Goal: Use online tool/utility: Utilize a website feature to perform a specific function

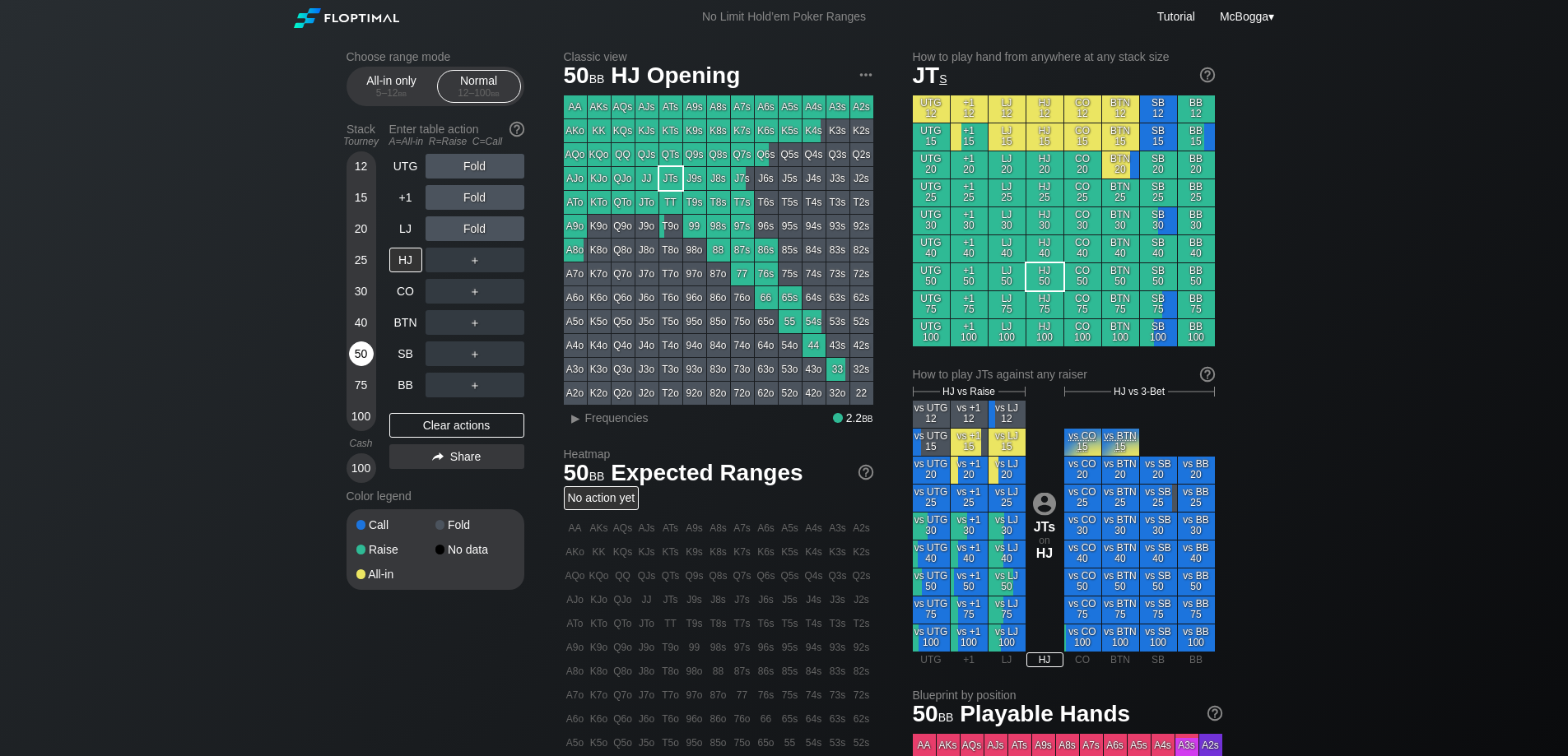
click at [349, 351] on div "50" at bounding box center [362, 354] width 24 height 24
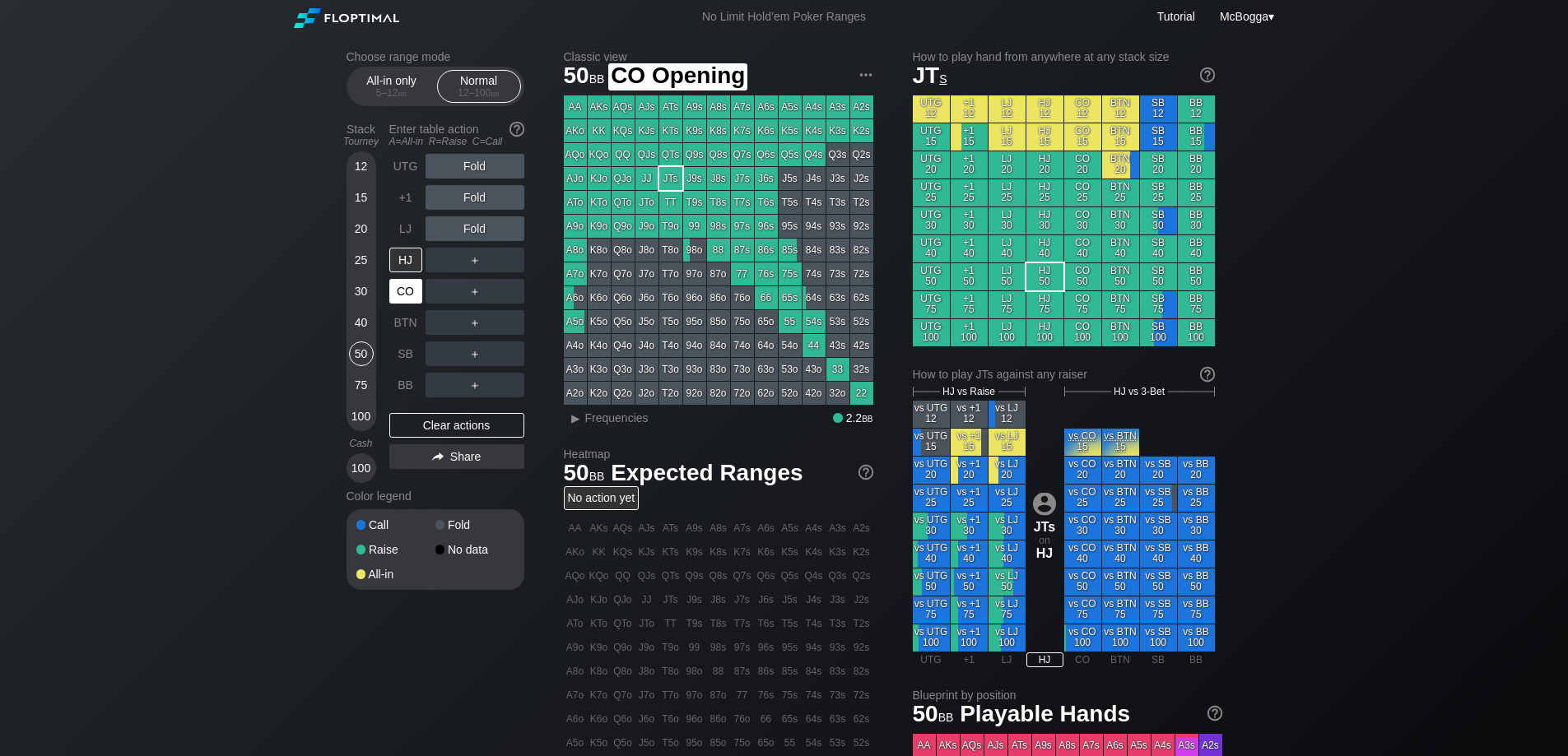
click at [403, 304] on div "CO" at bounding box center [408, 292] width 37 height 31
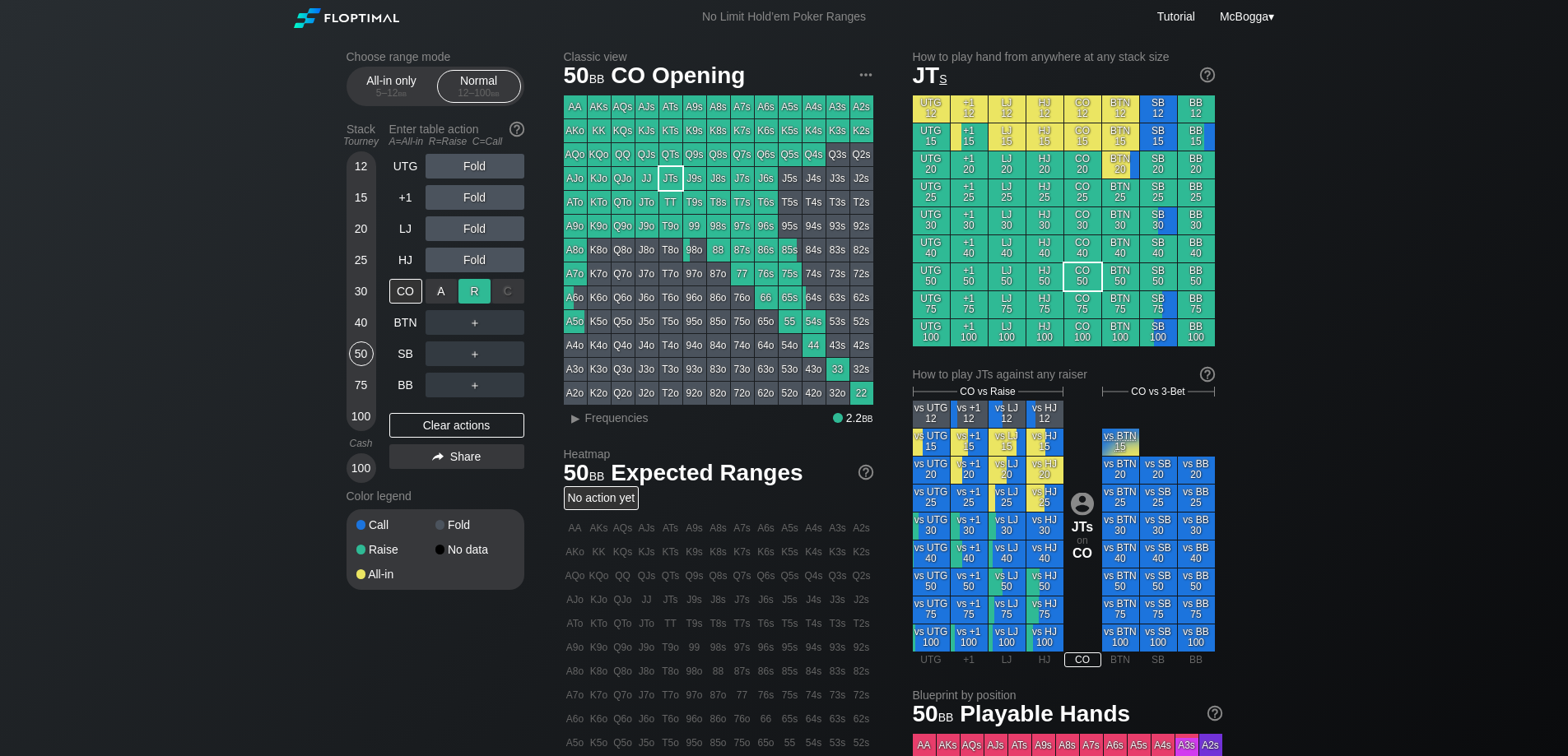
click at [476, 297] on div "R ✕" at bounding box center [474, 291] width 32 height 24
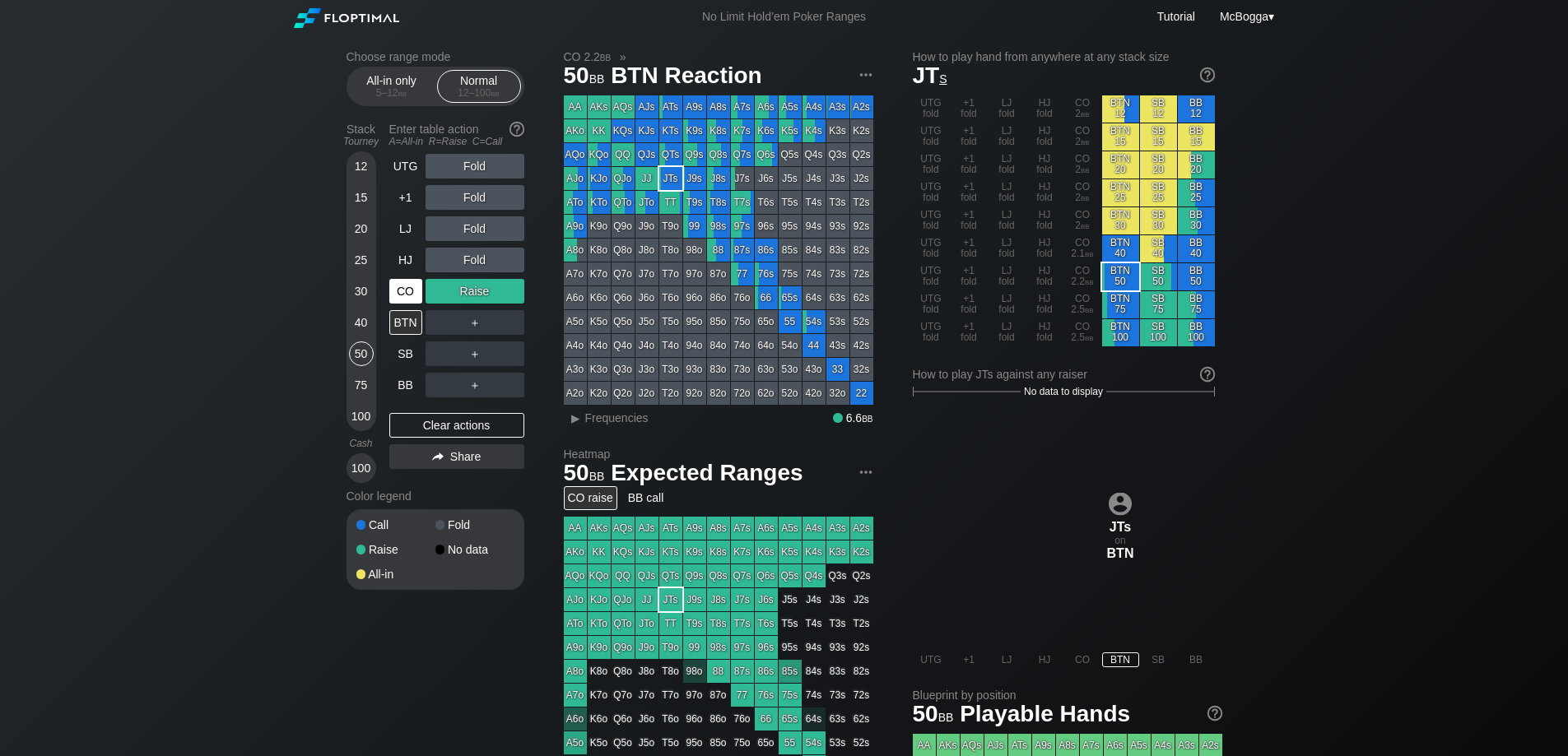
click at [416, 296] on div "CO" at bounding box center [406, 291] width 33 height 24
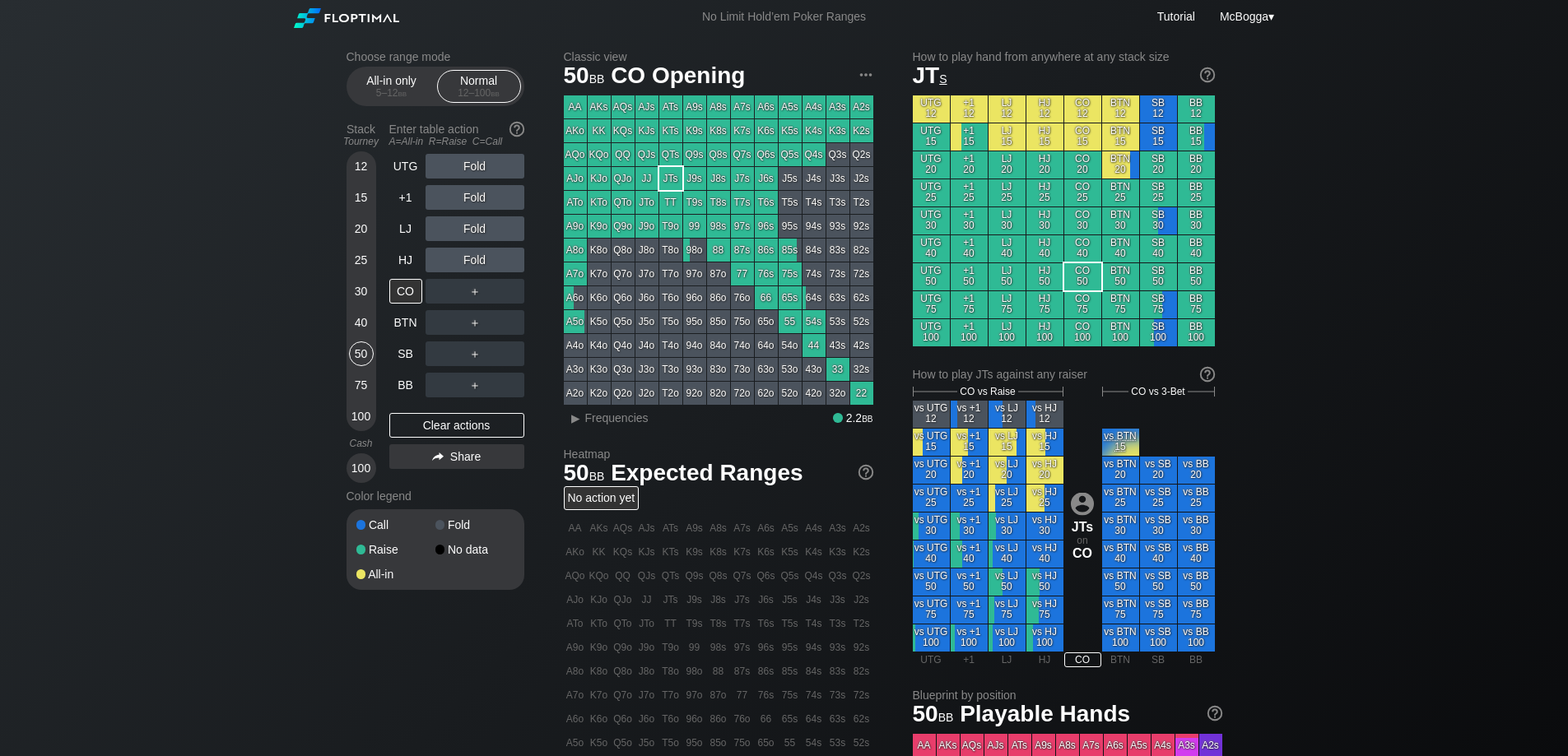
click at [472, 225] on div "Fold" at bounding box center [474, 228] width 98 height 24
click at [482, 226] on div "R ✕" at bounding box center [474, 228] width 32 height 24
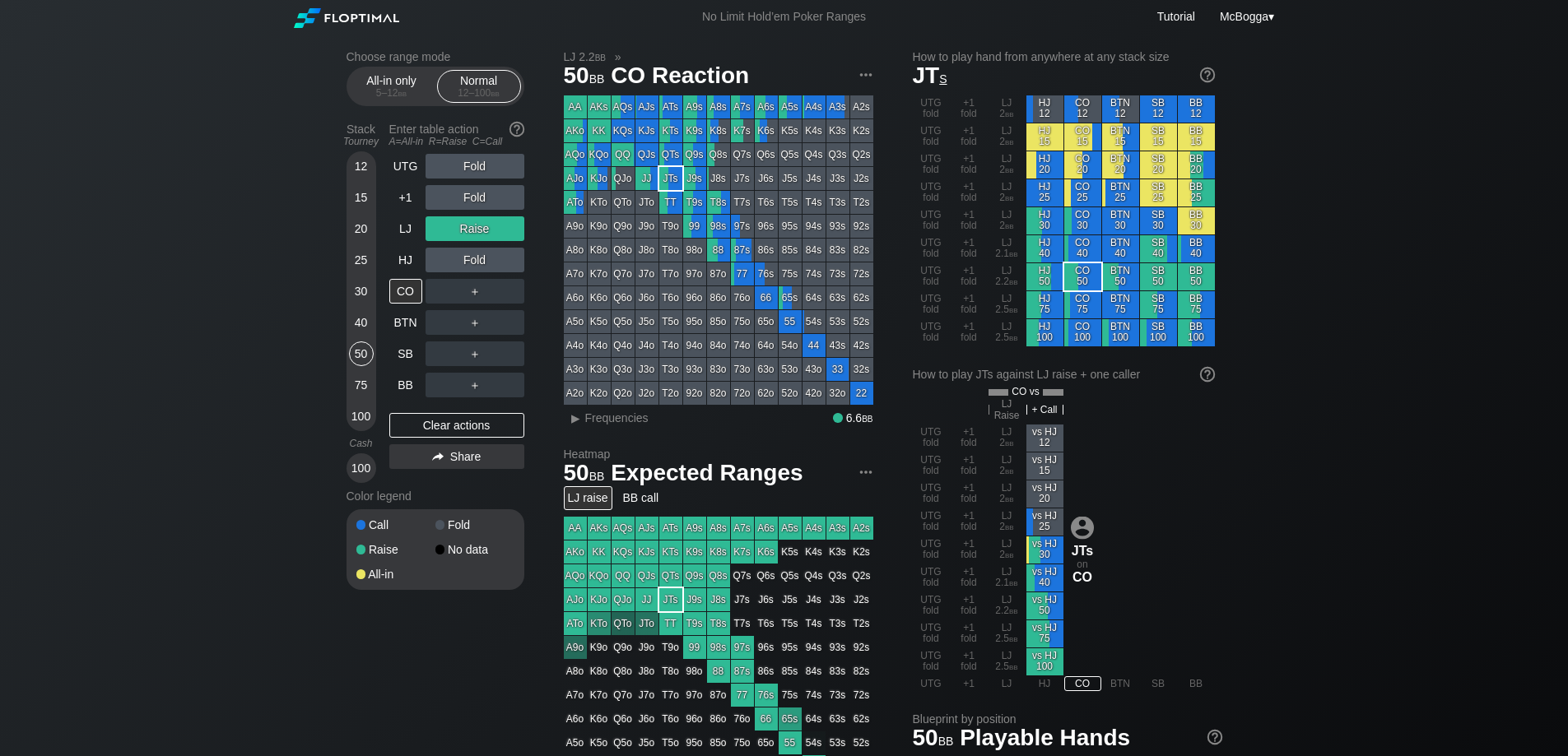
click at [354, 319] on div "40" at bounding box center [362, 322] width 24 height 24
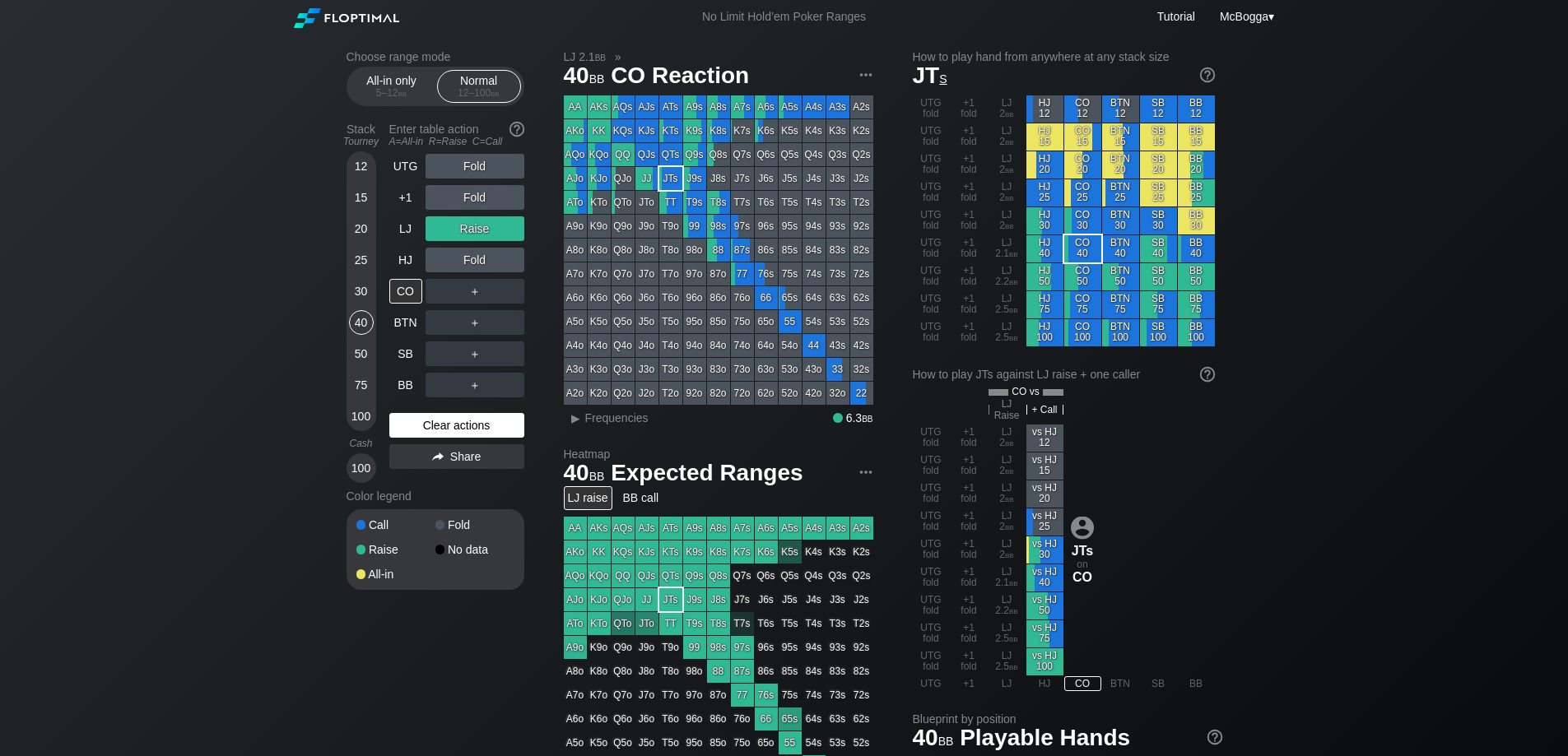
click at [476, 420] on div "Clear actions" at bounding box center [456, 425] width 135 height 24
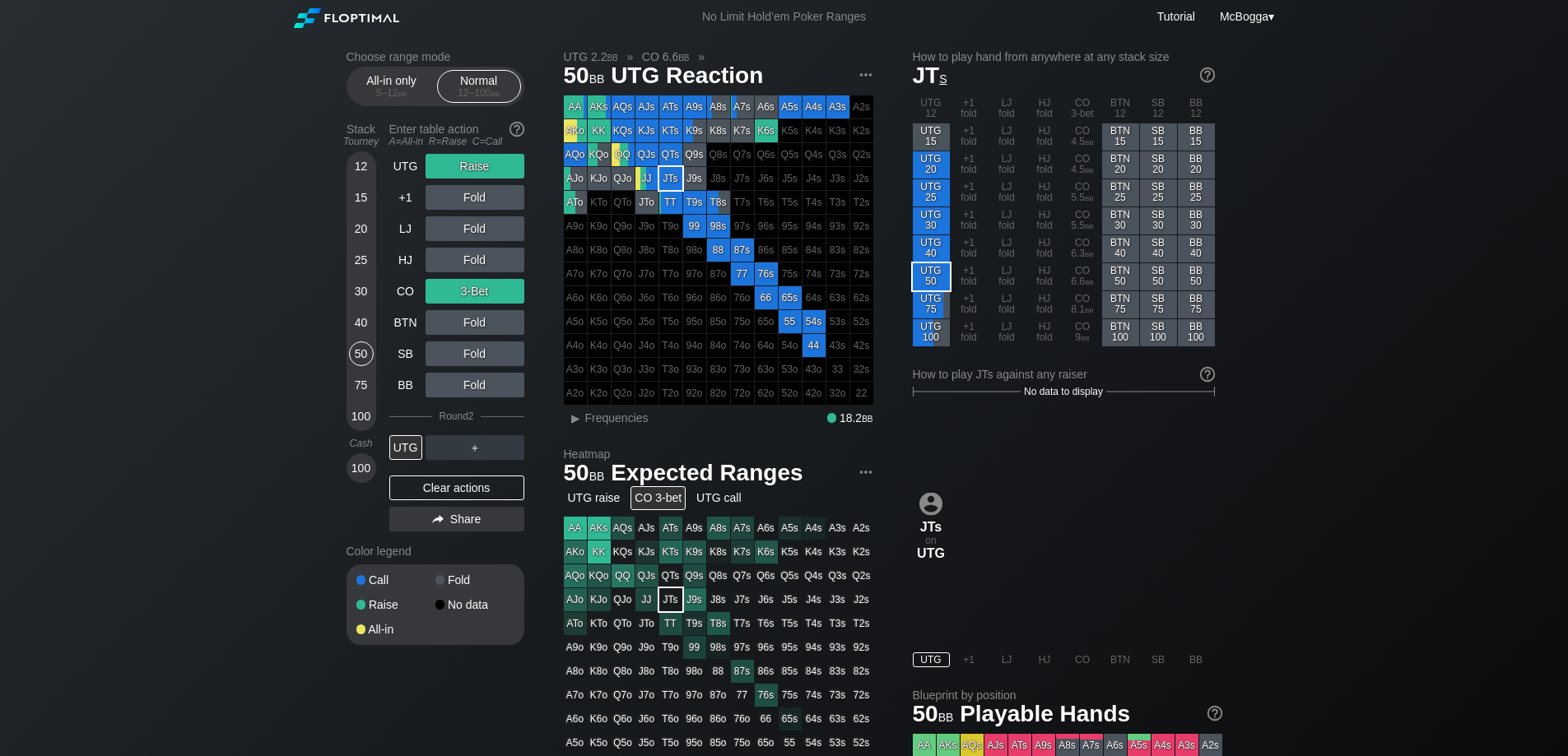
click at [456, 496] on div "Clear actions" at bounding box center [456, 488] width 135 height 24
